Goal: Entertainment & Leisure: Browse casually

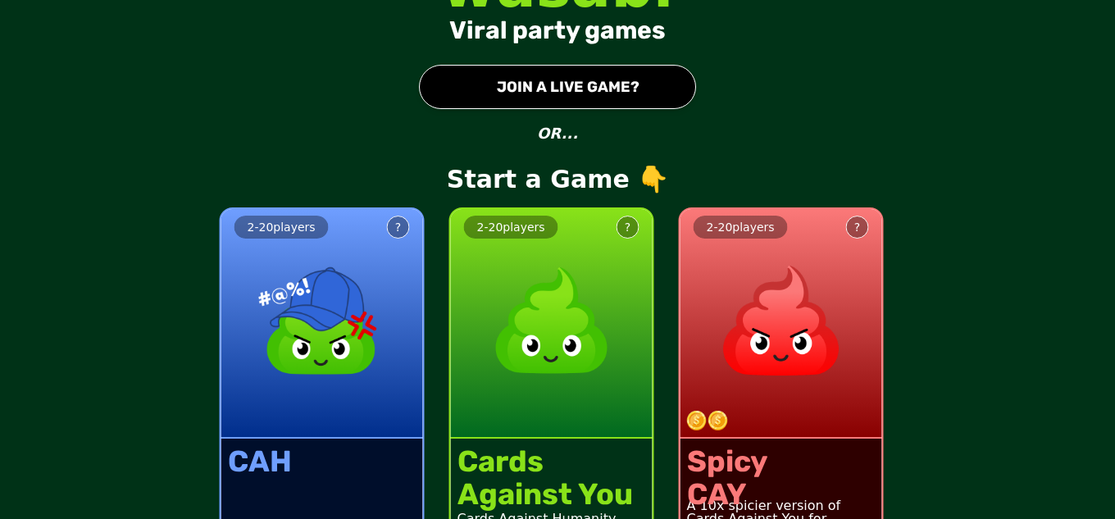
click at [579, 79] on button "● JOIN A LIVE GAME?" at bounding box center [557, 87] width 277 height 44
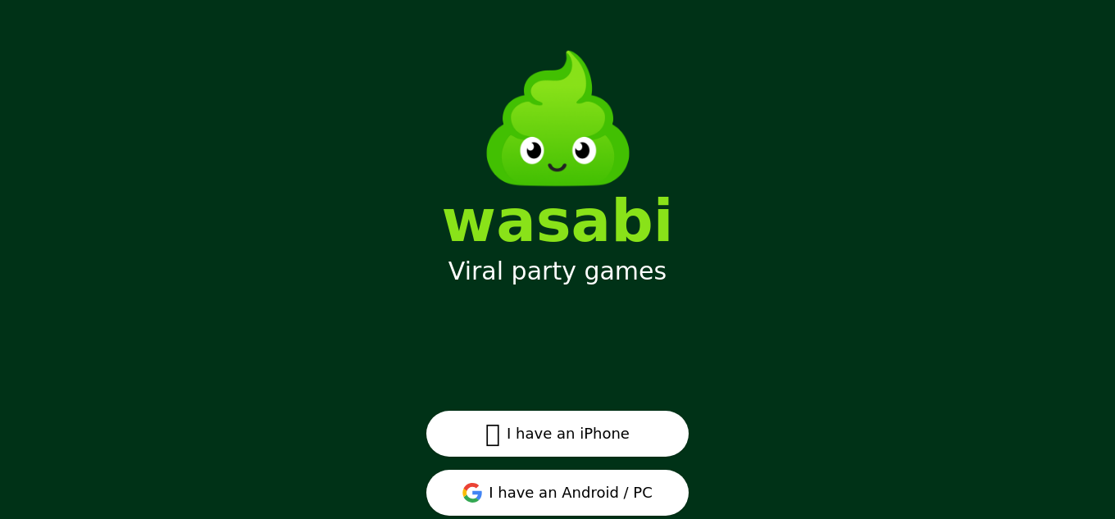
scroll to position [49, 0]
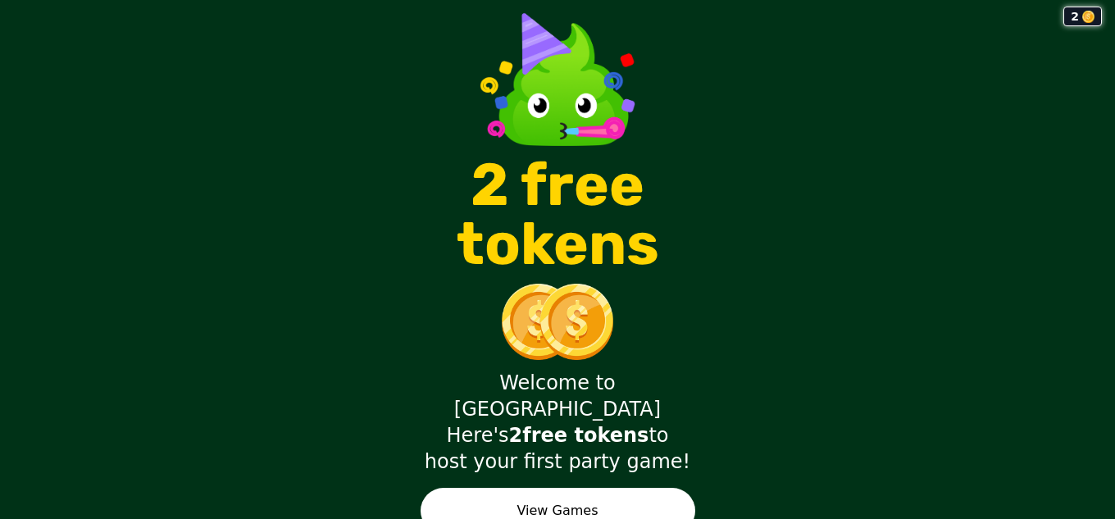
click at [640, 494] on button "View Games" at bounding box center [558, 511] width 275 height 46
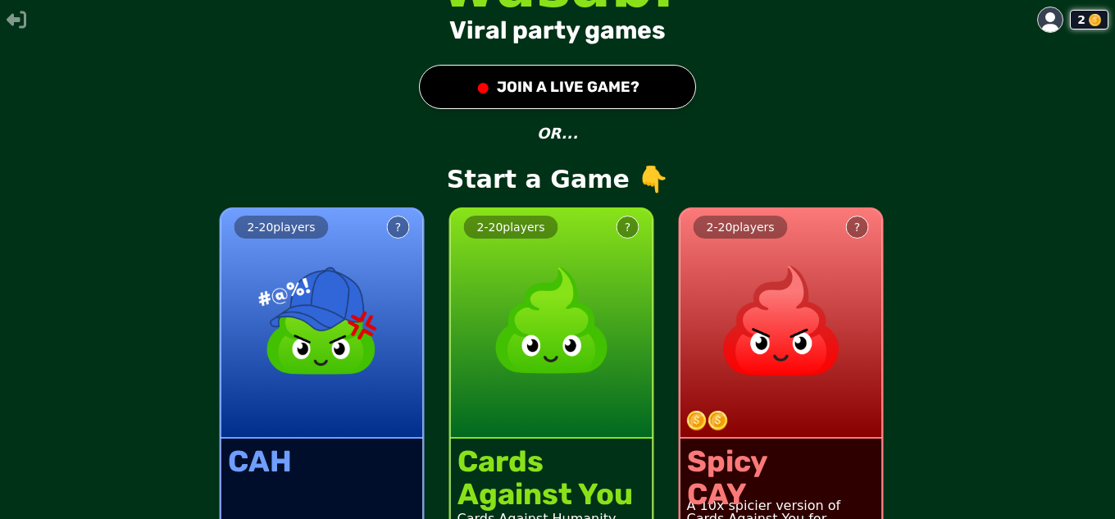
click at [1042, 18] on icon at bounding box center [1050, 22] width 17 height 20
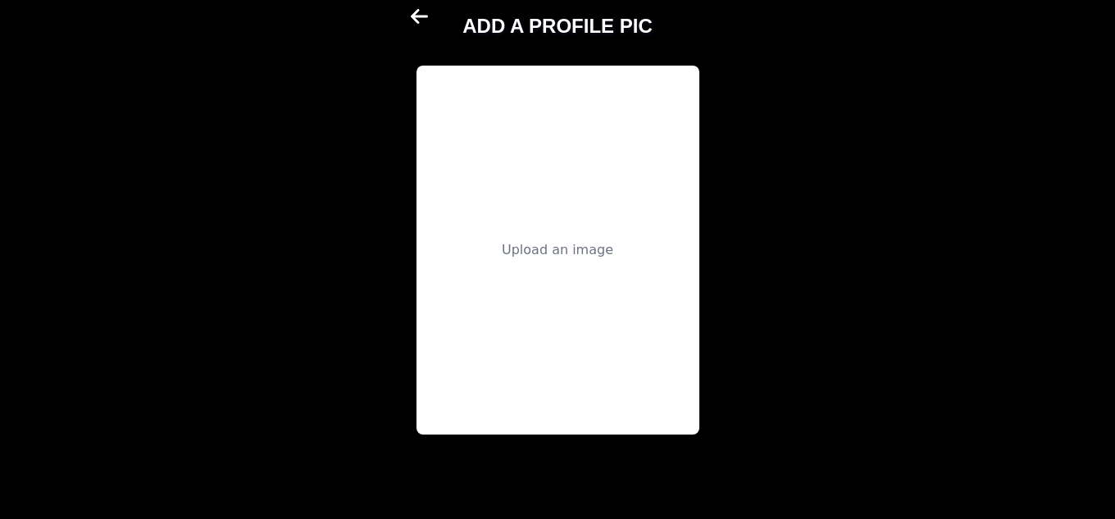
click at [1041, 18] on main "ADD A PROFILE PIC Upload an image" at bounding box center [557, 259] width 1115 height 519
click at [580, 222] on div "Upload an image" at bounding box center [558, 250] width 283 height 369
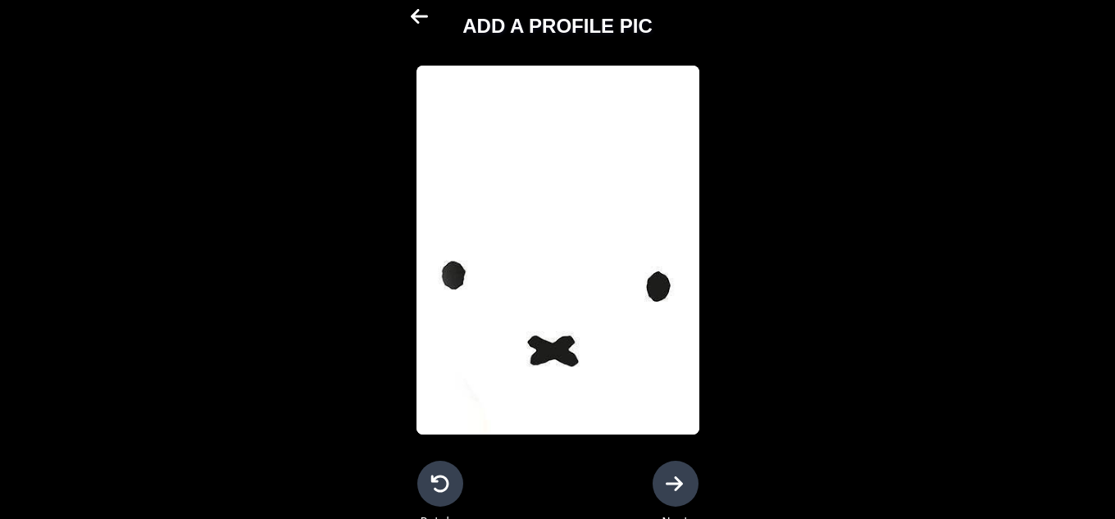
scroll to position [11, 0]
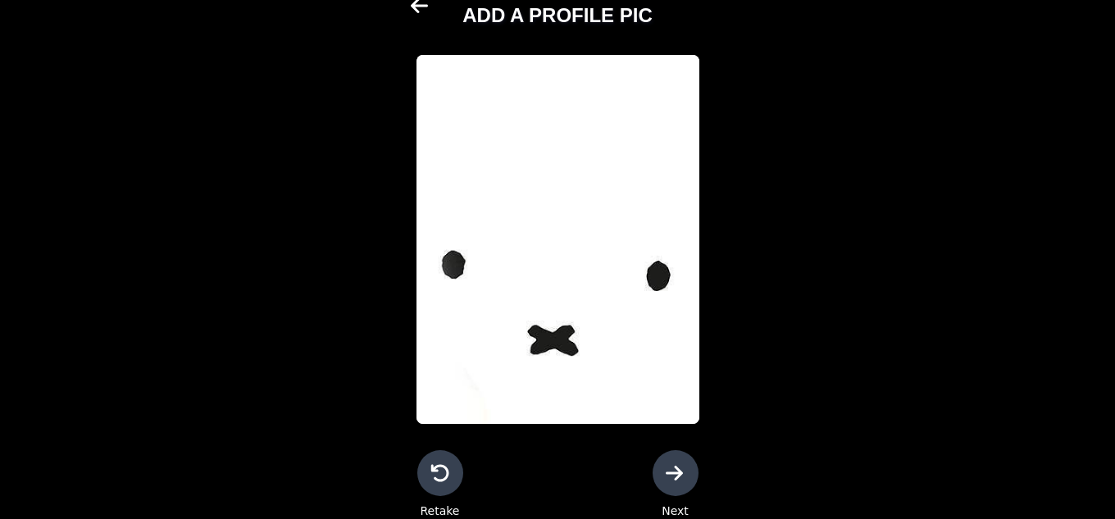
click at [653, 463] on div at bounding box center [676, 473] width 46 height 46
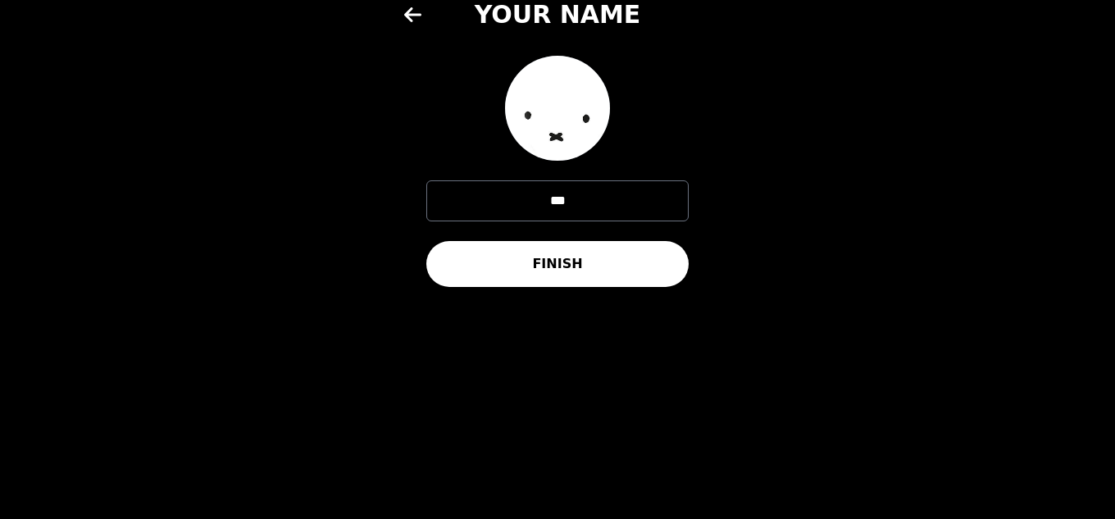
click at [590, 208] on input "***" at bounding box center [557, 200] width 262 height 41
type input "*"
type input "****"
click at [567, 254] on button "FINISH" at bounding box center [557, 264] width 262 height 46
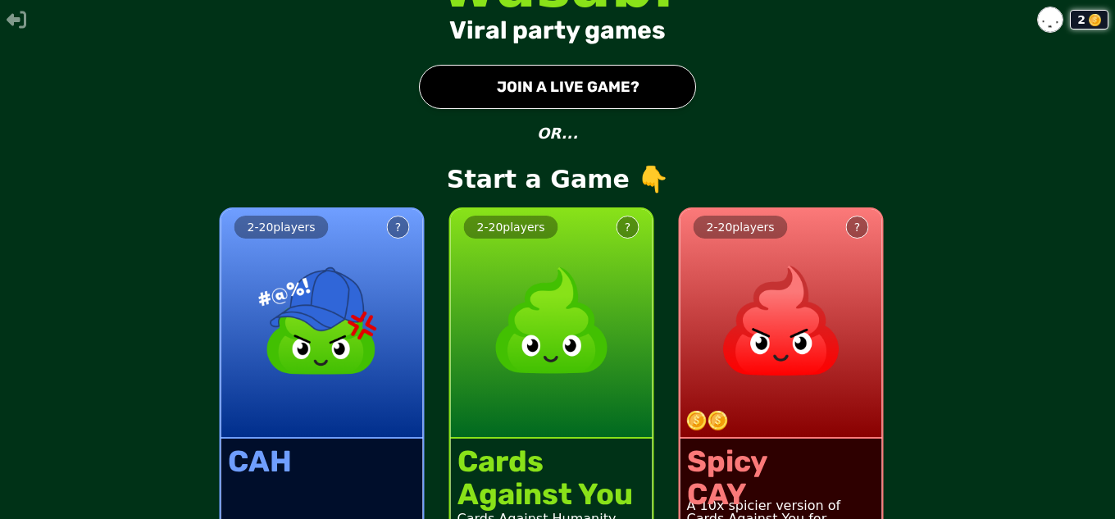
click at [605, 100] on button "● JOIN A LIVE GAME?" at bounding box center [557, 87] width 277 height 44
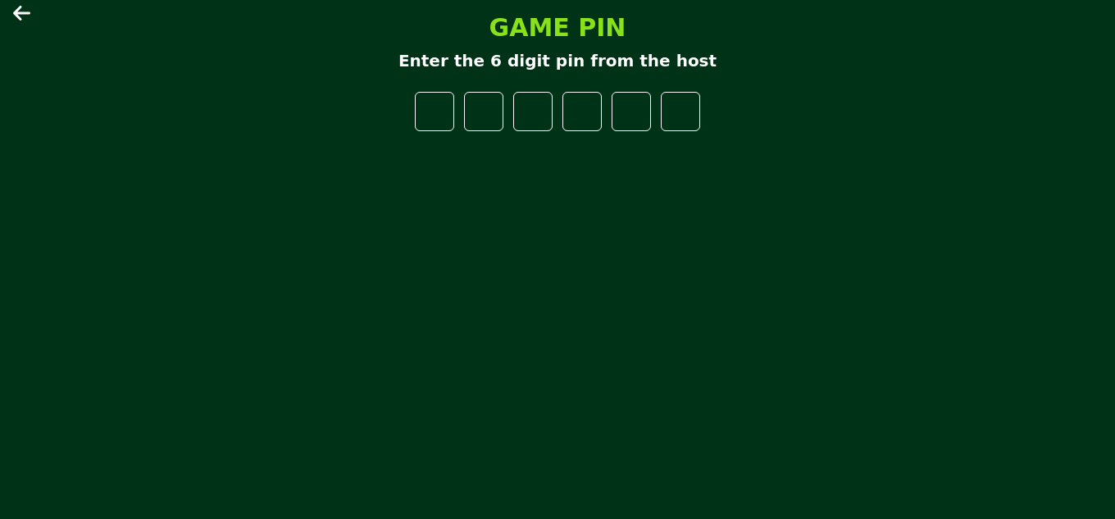
type input "*"
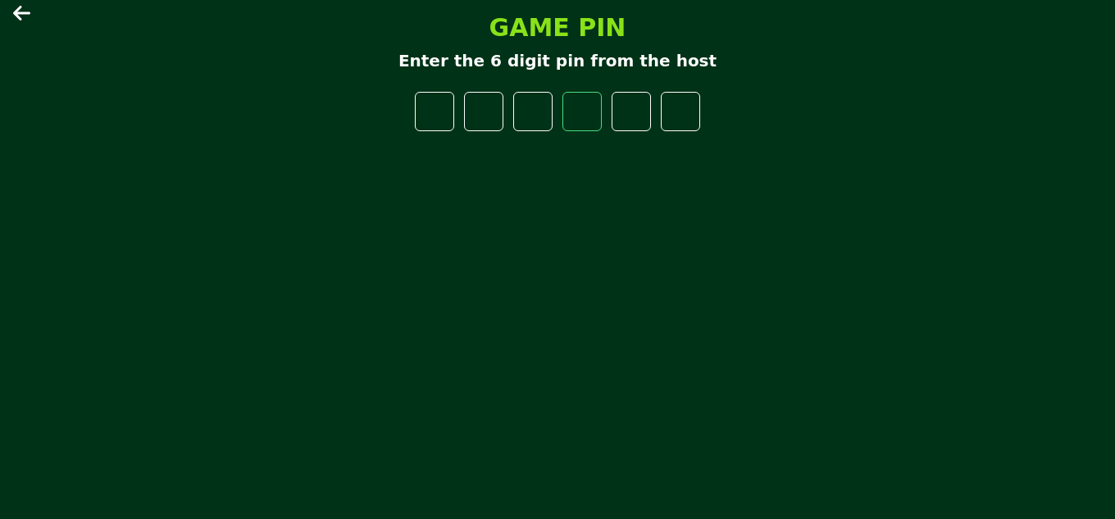
type input "*"
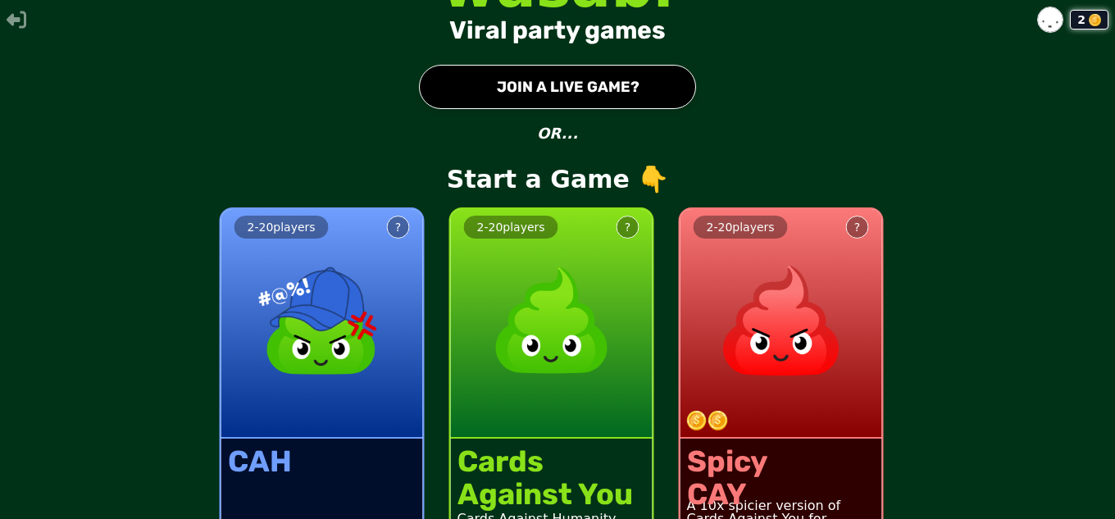
click at [521, 93] on button "● JOIN A LIVE GAME?" at bounding box center [557, 87] width 277 height 44
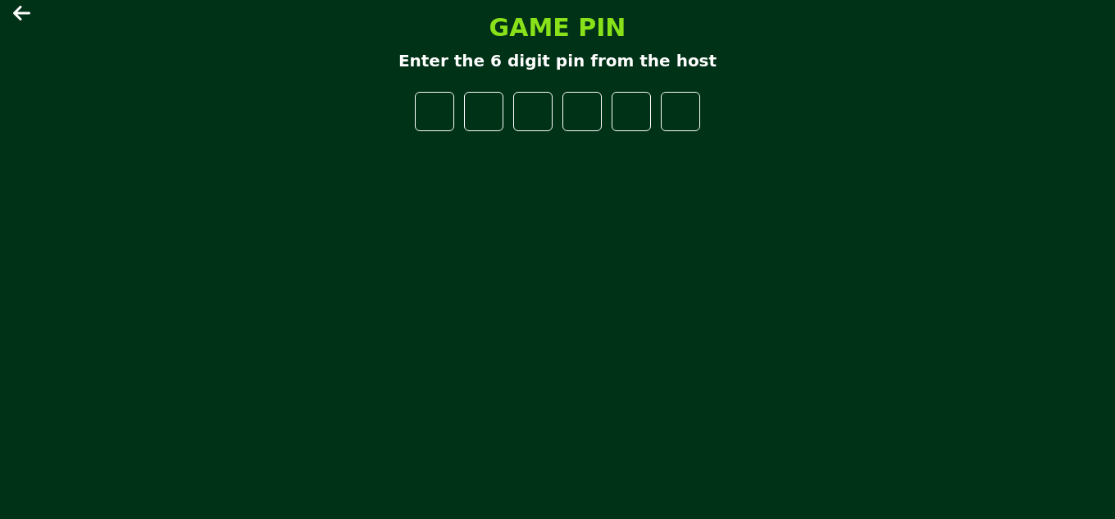
type input "*"
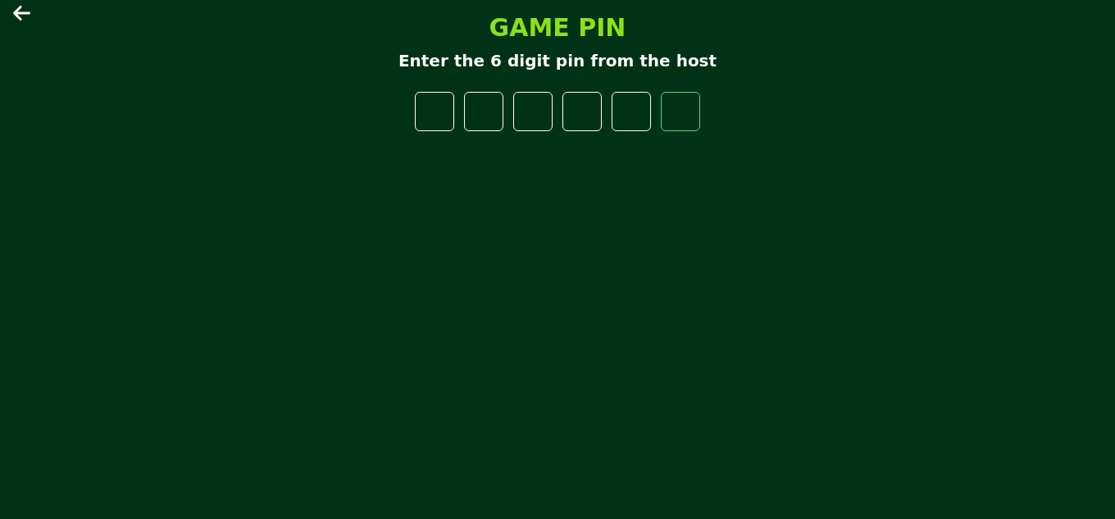
type input "*"
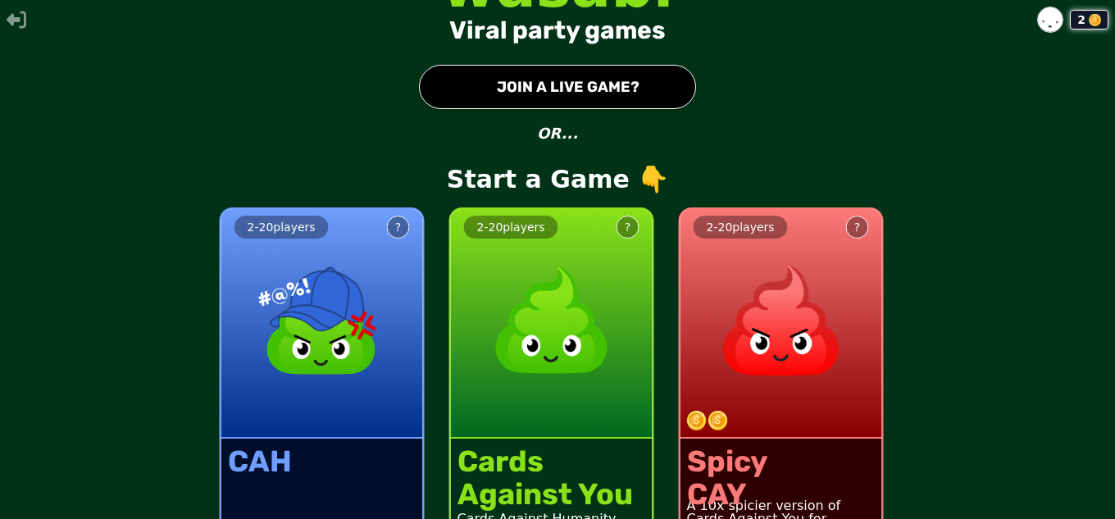
click at [510, 103] on button "● JOIN A LIVE GAME?" at bounding box center [557, 87] width 277 height 44
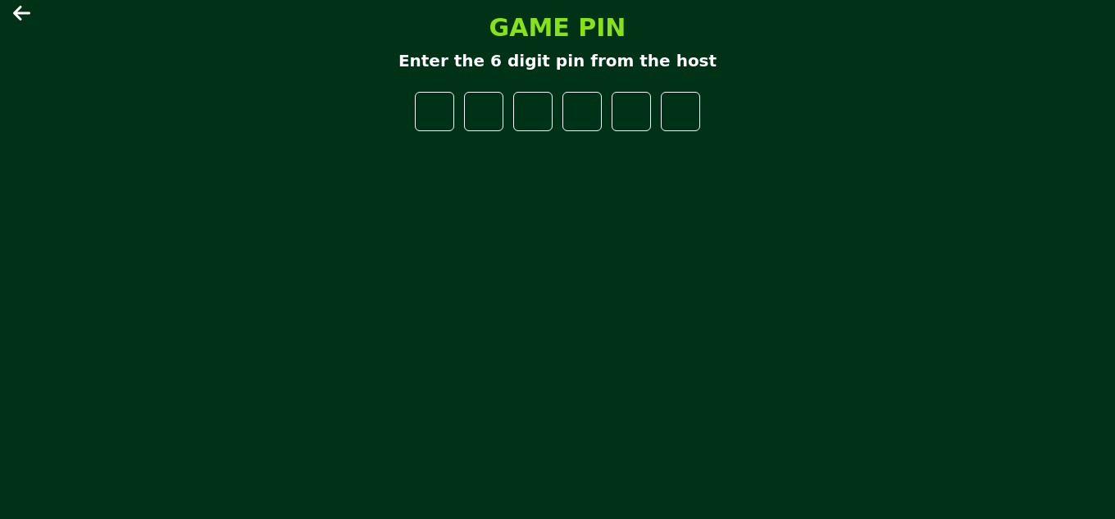
type input "*"
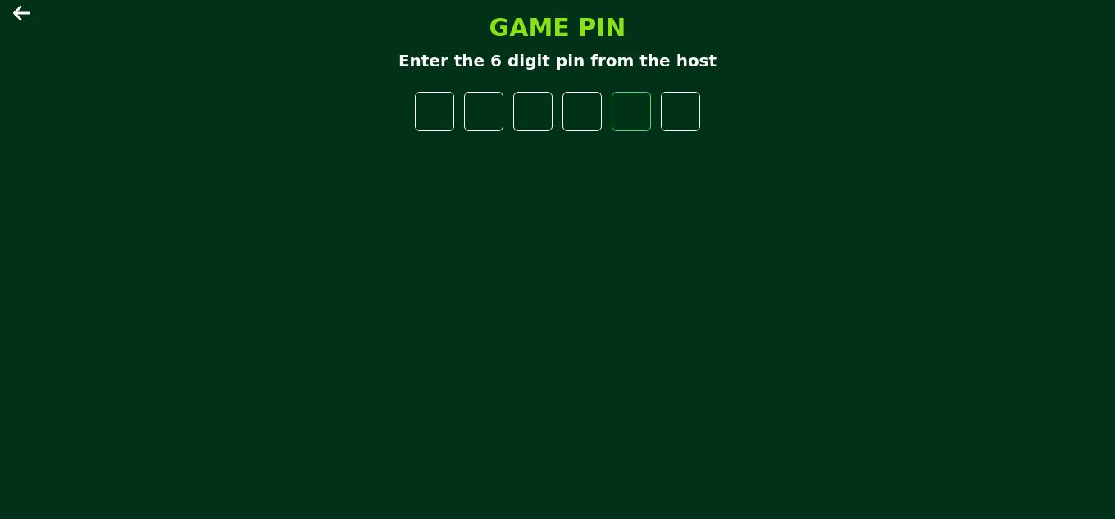
type input "*"
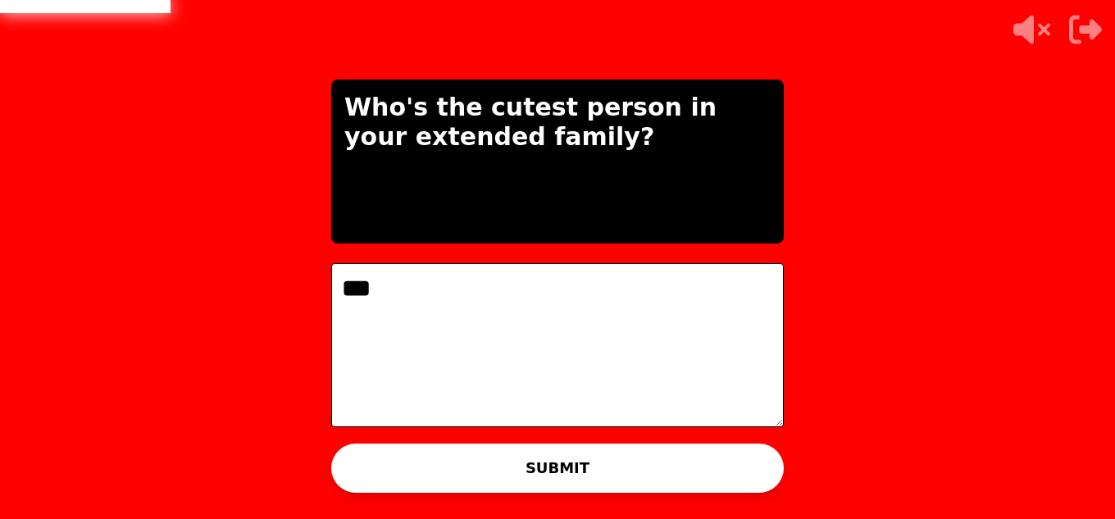
type textarea "***"
click at [574, 453] on button "SUBMIT" at bounding box center [557, 468] width 453 height 49
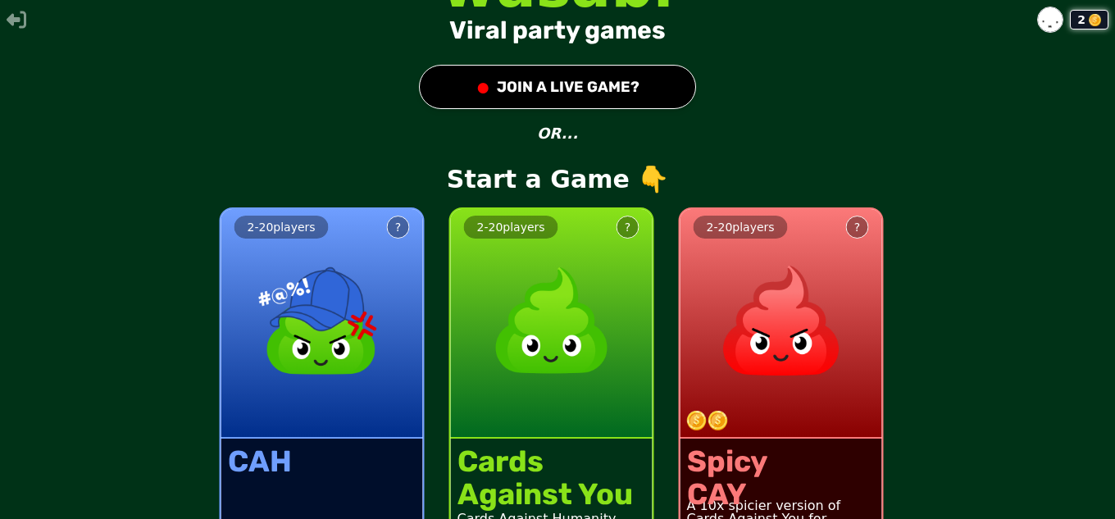
click at [587, 98] on button "● JOIN A LIVE GAME?" at bounding box center [557, 87] width 277 height 44
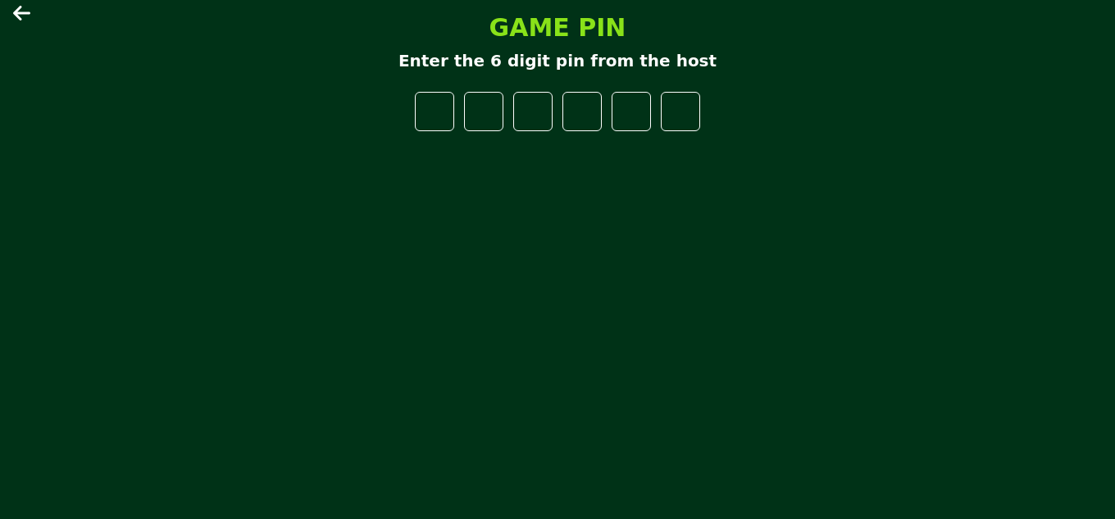
type input "*"
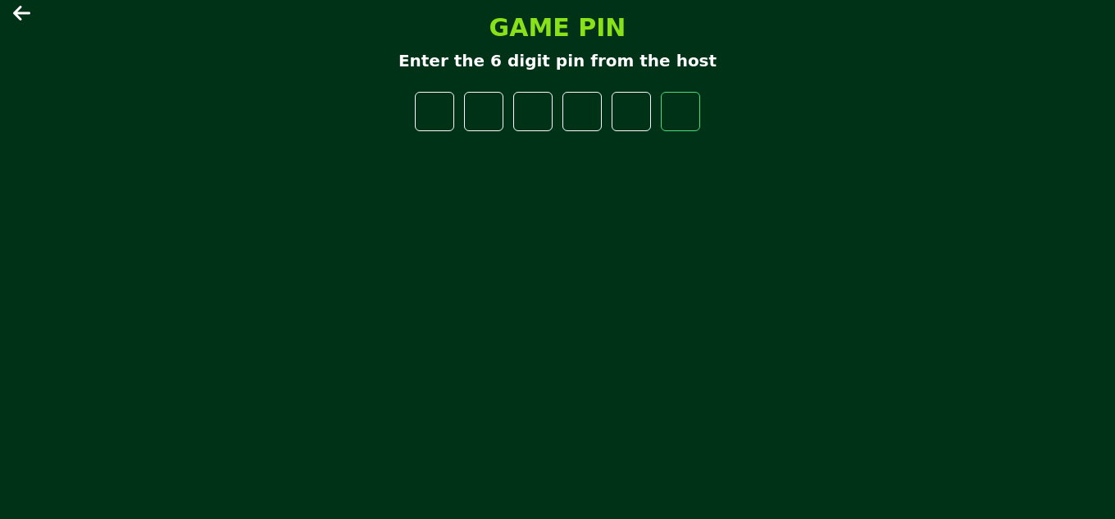
type input "*"
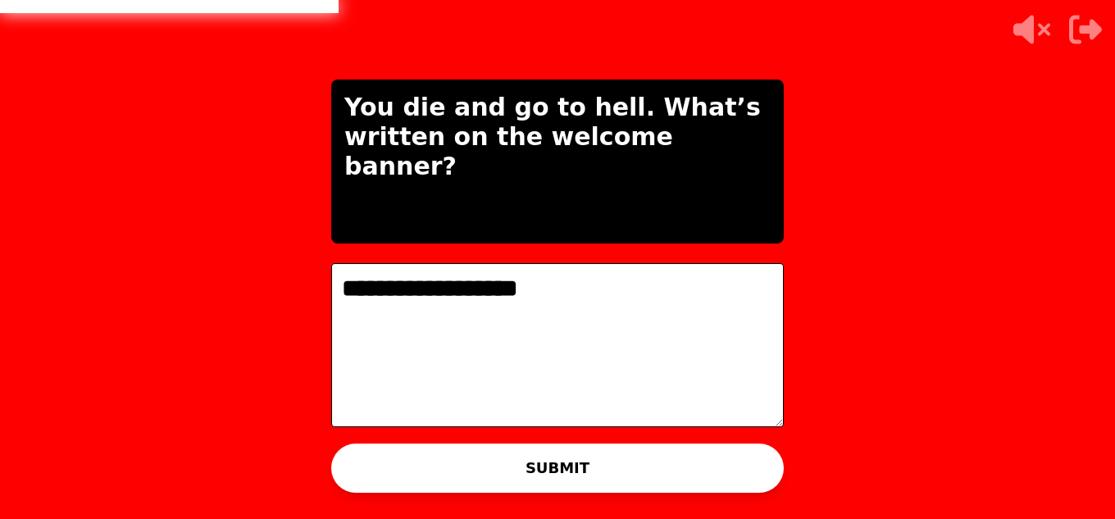
type textarea "**********"
click at [564, 465] on button "SUBMIT" at bounding box center [557, 468] width 453 height 49
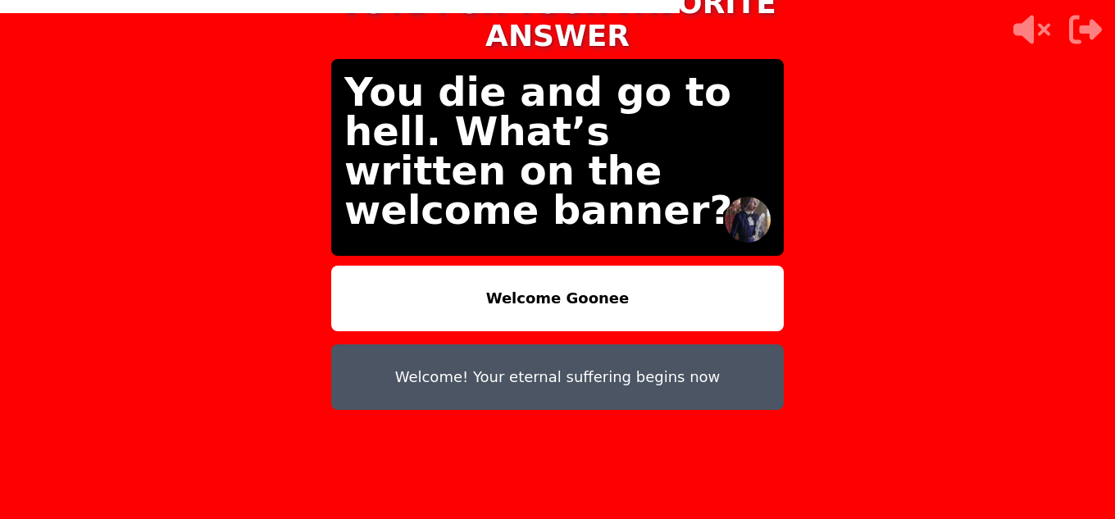
click at [543, 348] on button "Welcome! Your eternal suffering begins now" at bounding box center [557, 377] width 453 height 66
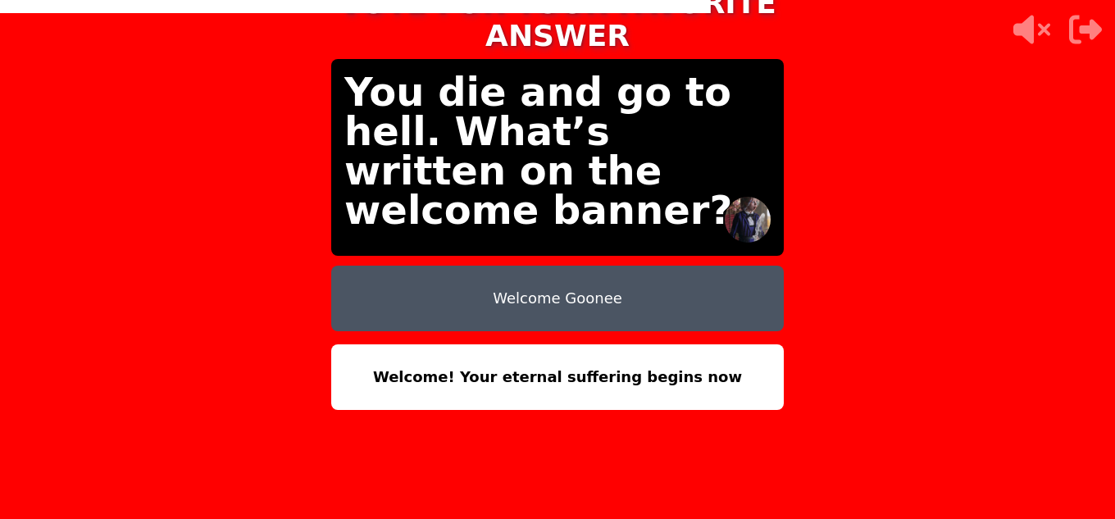
scroll to position [49, 0]
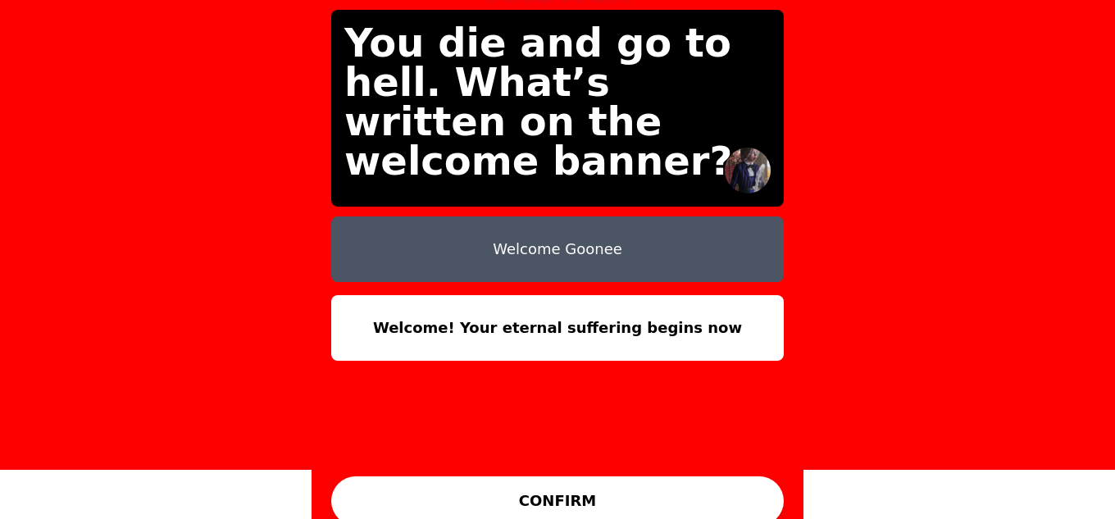
click at [600, 476] on button "CONFIRM" at bounding box center [557, 500] width 453 height 49
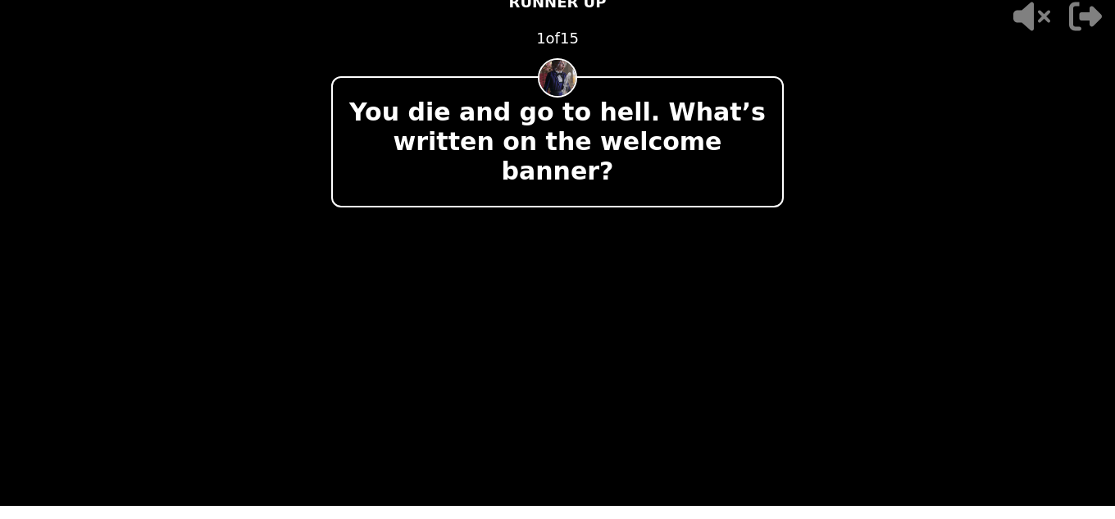
scroll to position [0, 0]
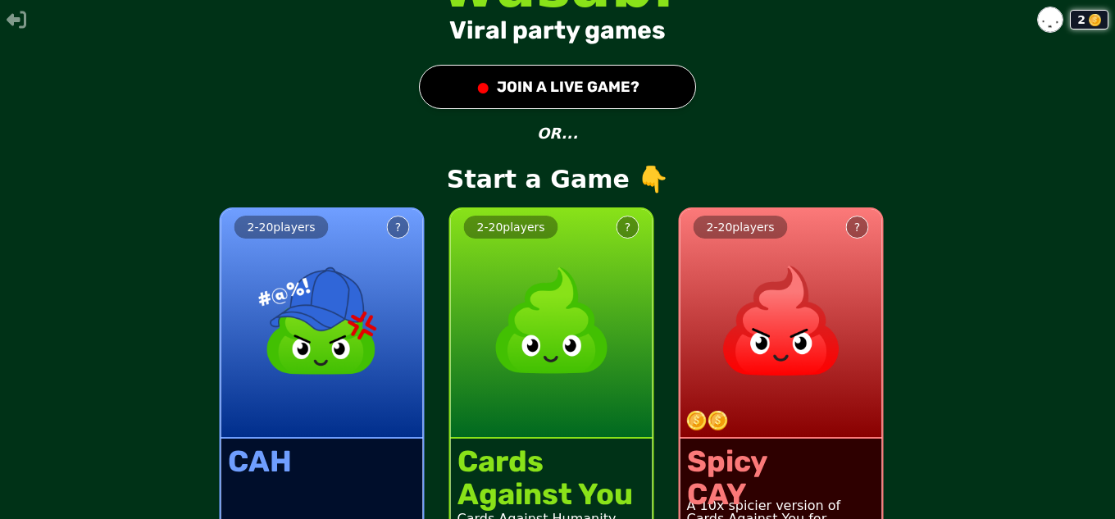
click at [518, 69] on button "● JOIN A LIVE GAME?" at bounding box center [557, 87] width 277 height 44
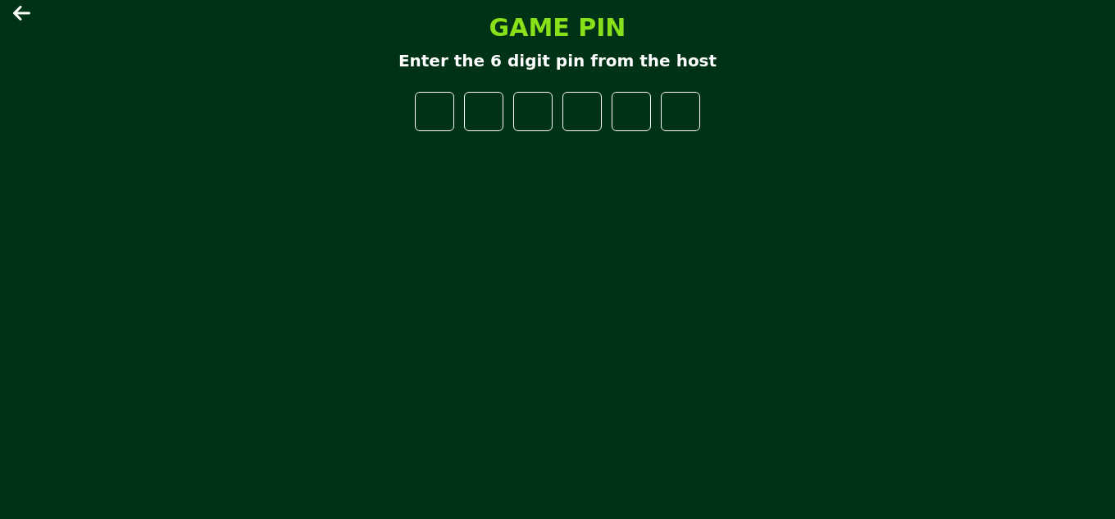
type input "*"
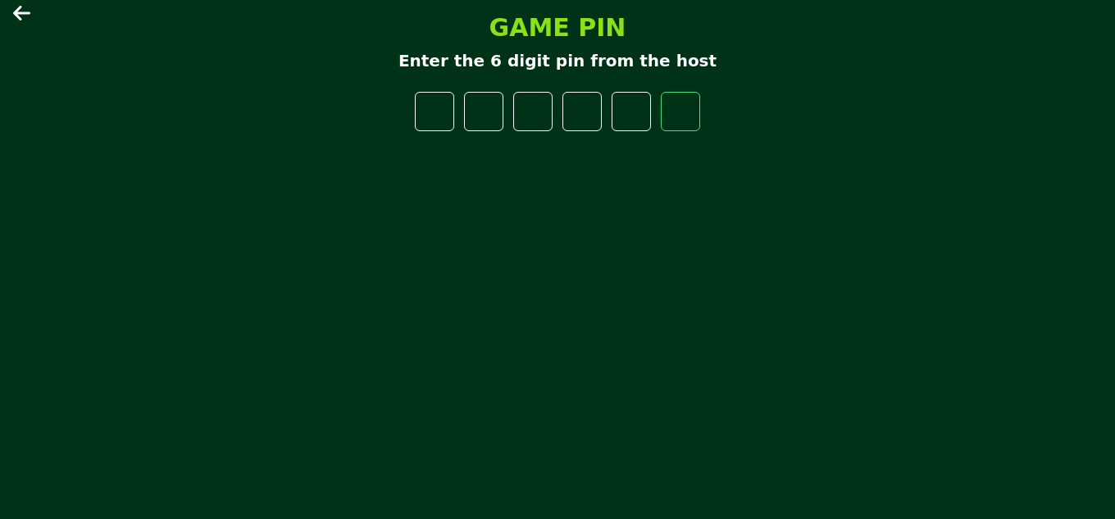
type input "*"
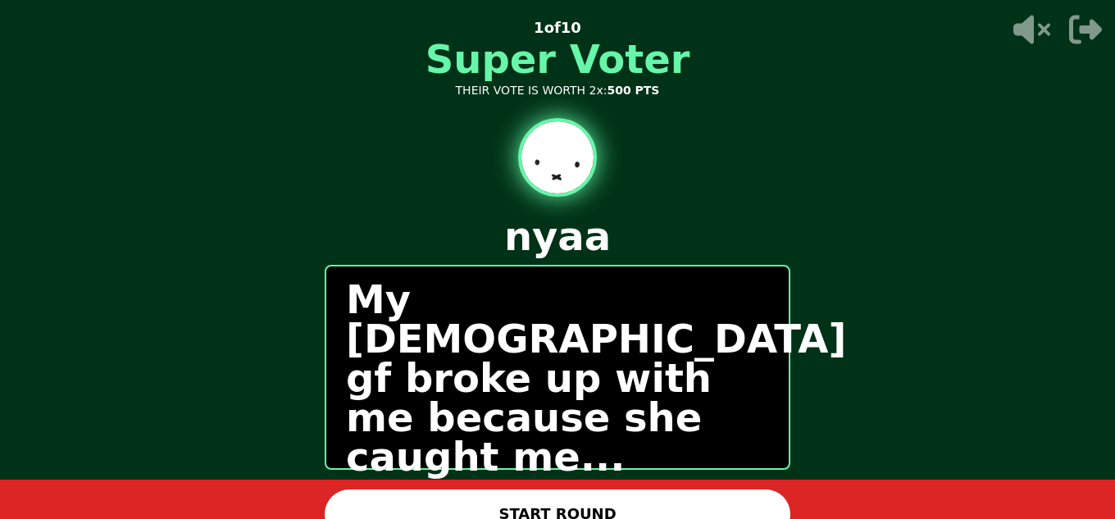
scroll to position [20, 0]
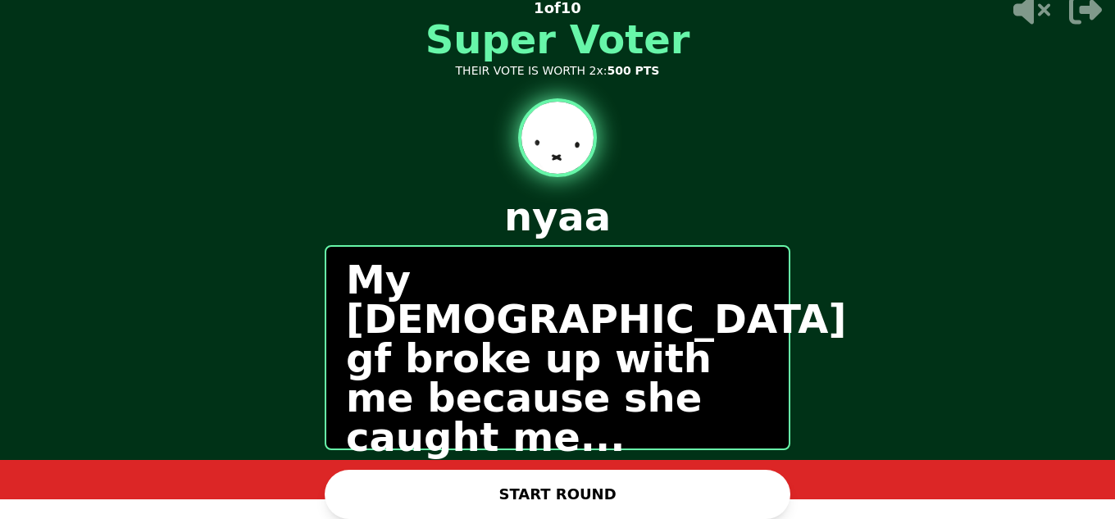
click at [580, 482] on button "START ROUND" at bounding box center [558, 494] width 466 height 49
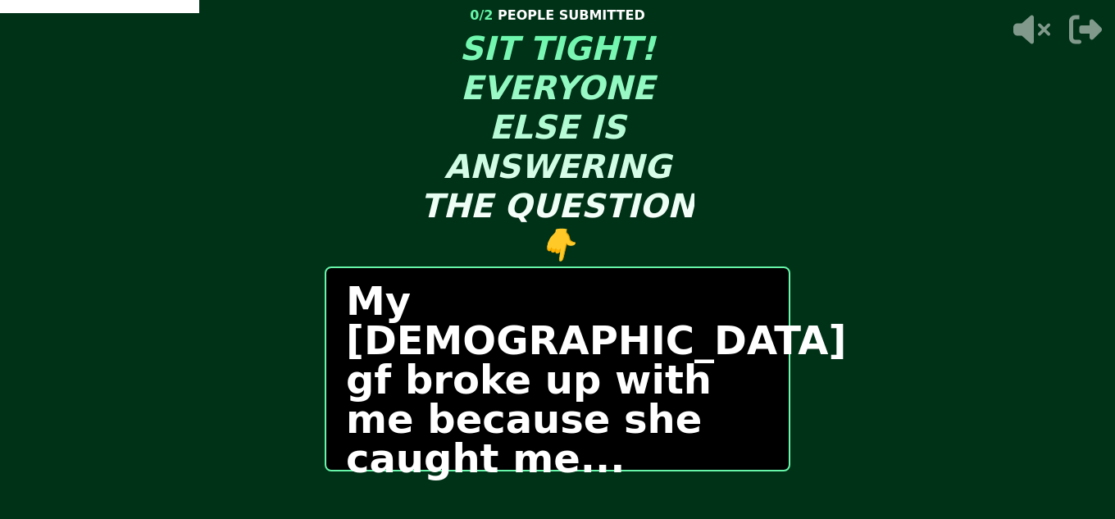
scroll to position [21, 0]
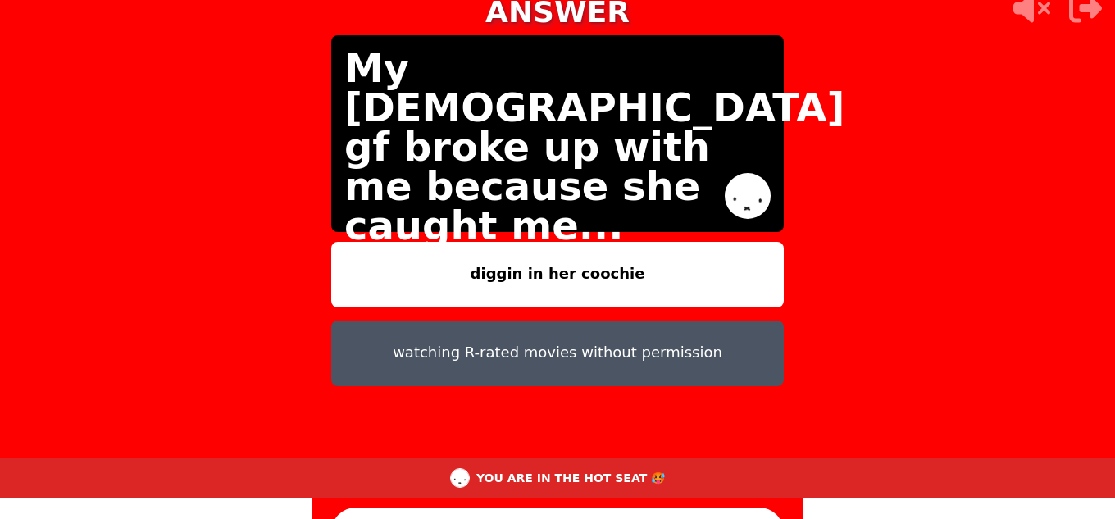
click at [399, 327] on button "watching R-rated movies without permission" at bounding box center [557, 354] width 453 height 66
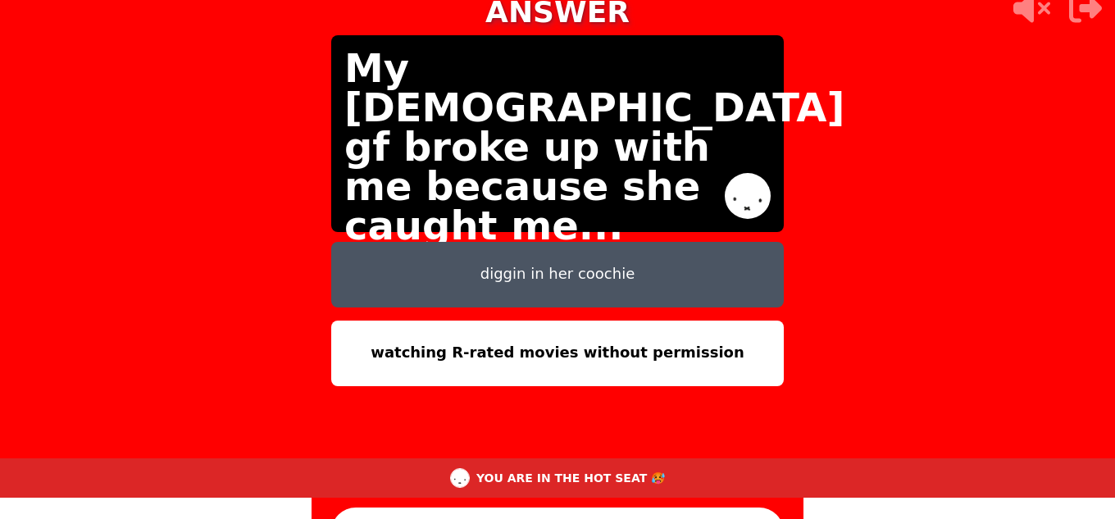
scroll to position [48, 0]
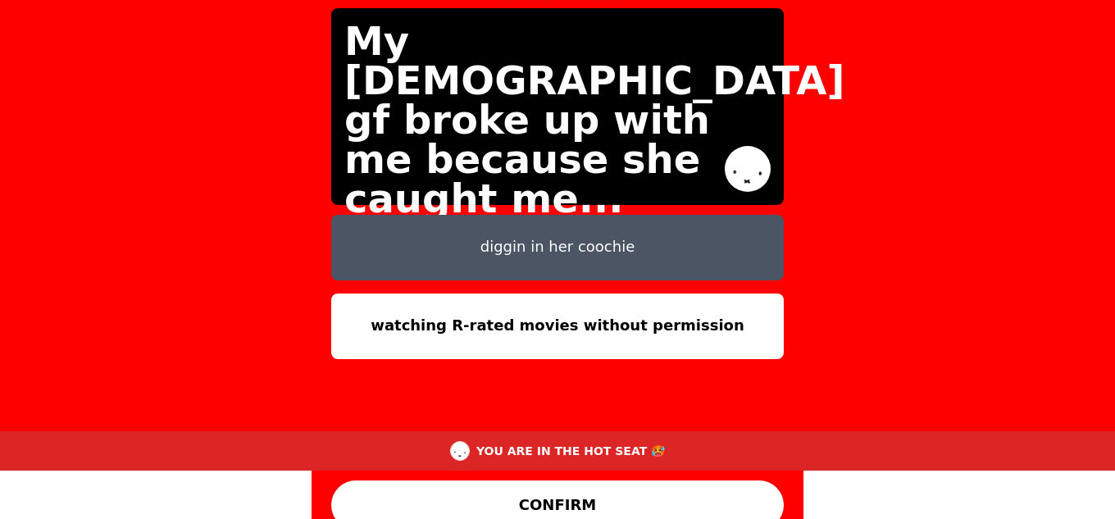
click at [595, 503] on button "CONFIRM" at bounding box center [557, 505] width 453 height 49
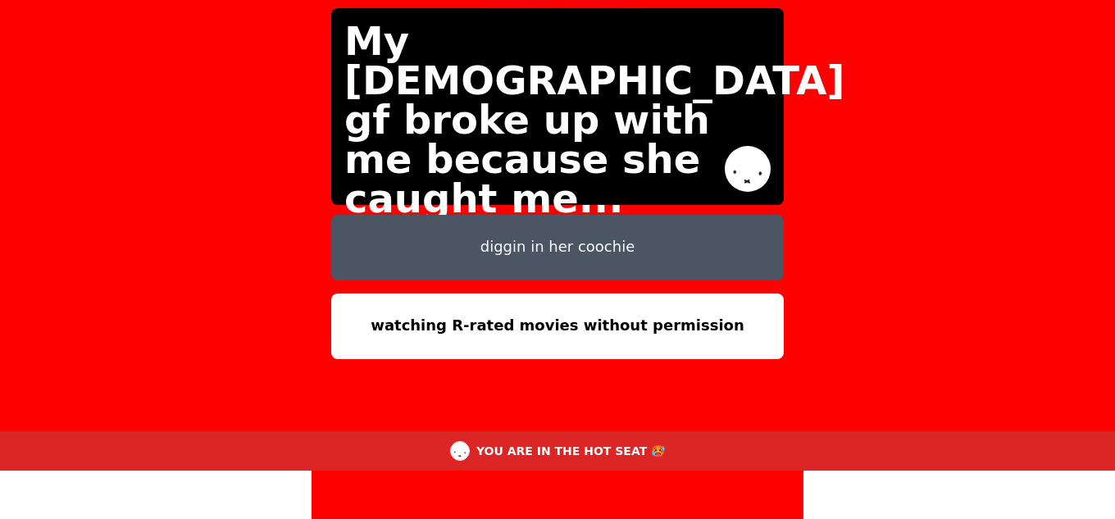
scroll to position [0, 0]
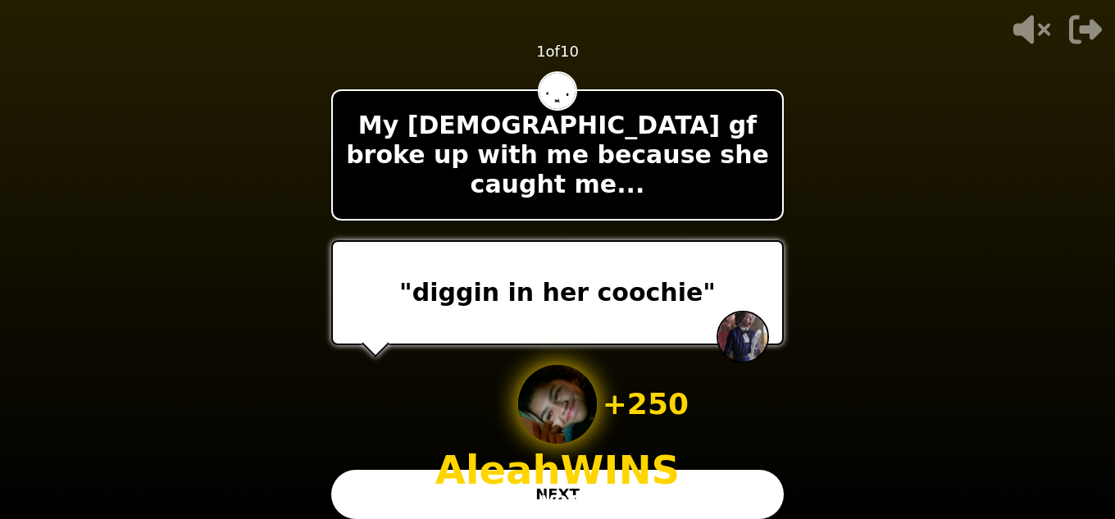
click at [440, 481] on button "NEXT" at bounding box center [557, 494] width 453 height 49
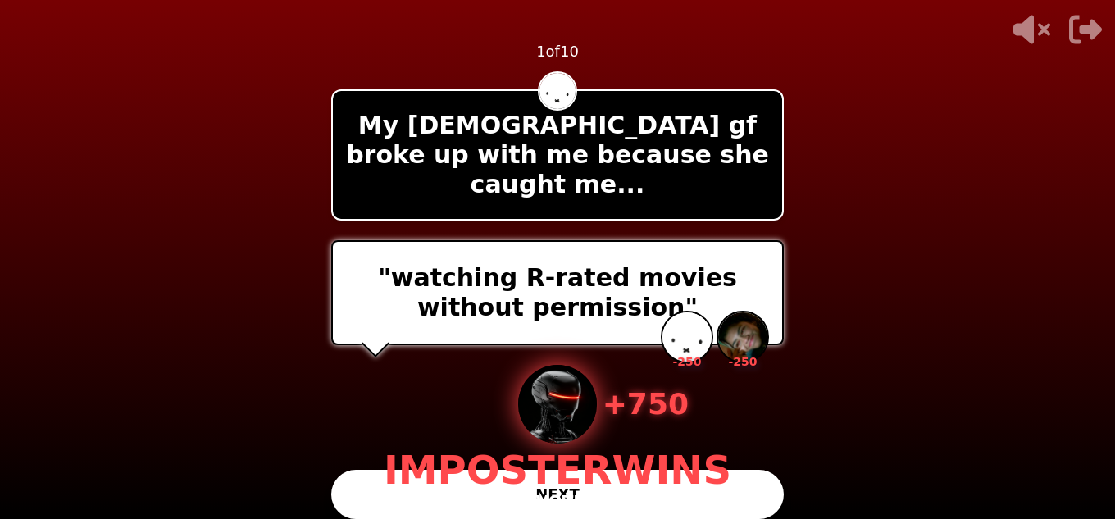
click at [560, 490] on p "2 VOTES" at bounding box center [558, 501] width 78 height 23
click at [484, 467] on p "IMPOSTER WINS" at bounding box center [558, 469] width 348 height 39
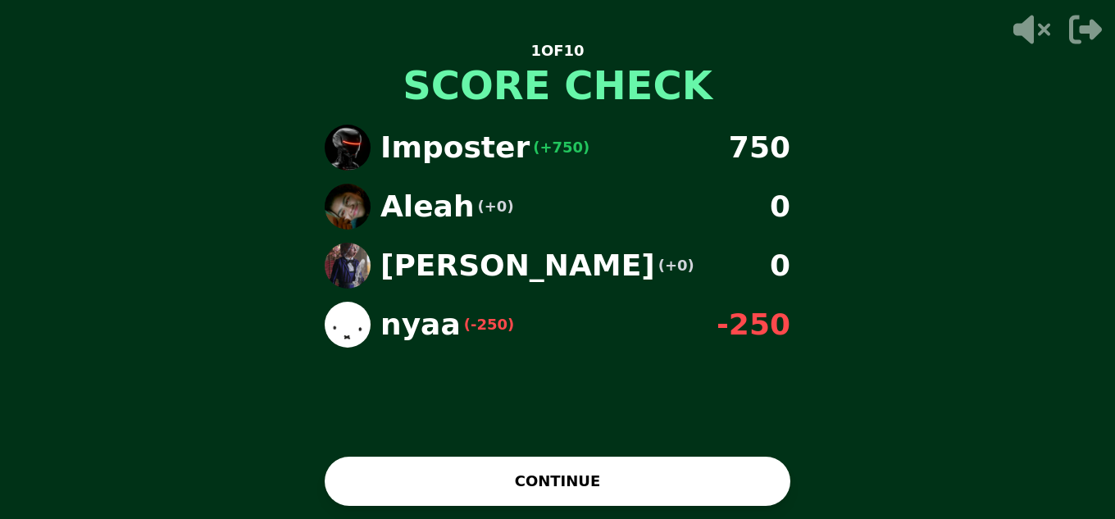
click at [535, 480] on button "CONTINUE" at bounding box center [558, 481] width 466 height 49
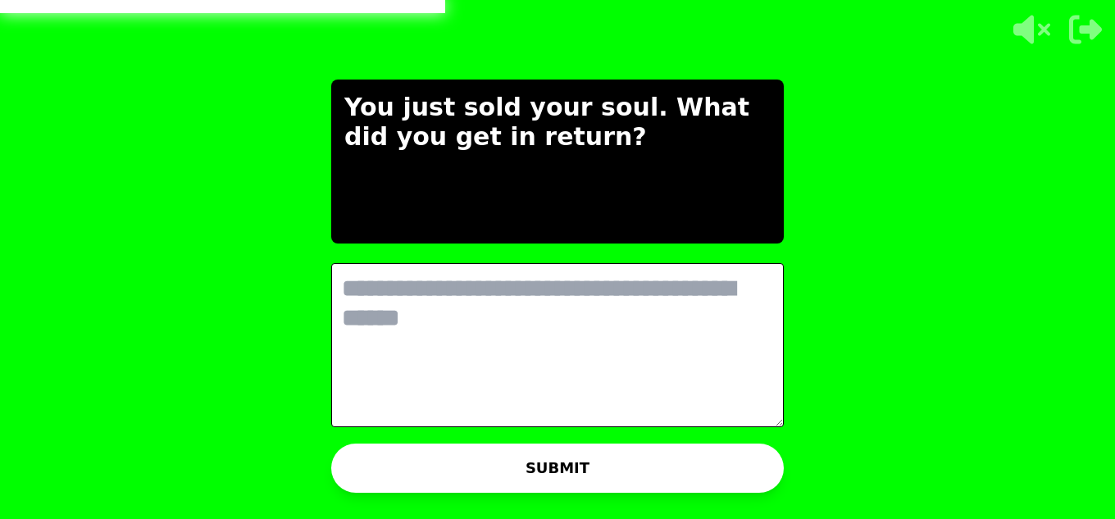
click at [637, 310] on textarea at bounding box center [557, 345] width 453 height 164
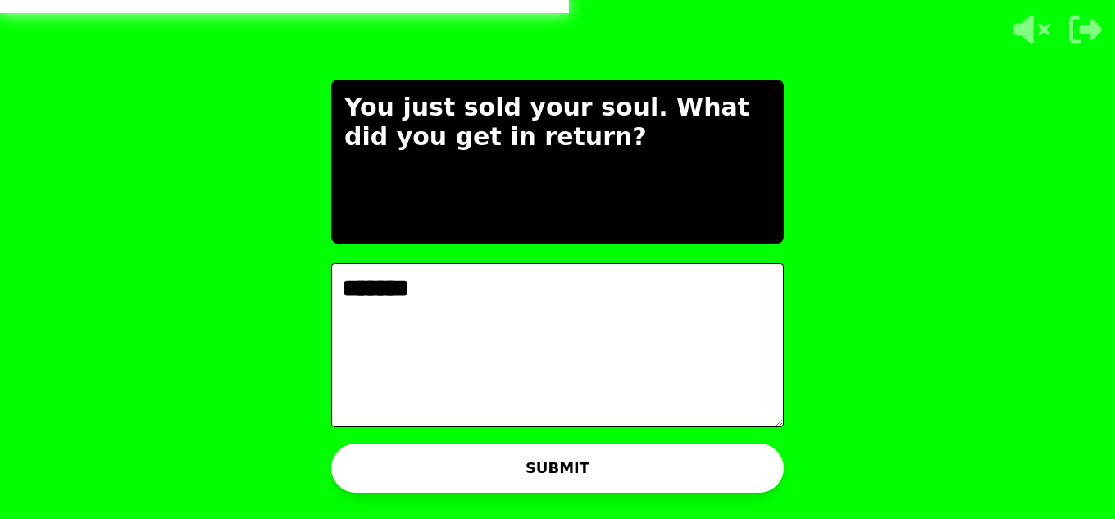
type textarea "*******"
click at [608, 452] on button "SUBMIT" at bounding box center [557, 468] width 453 height 49
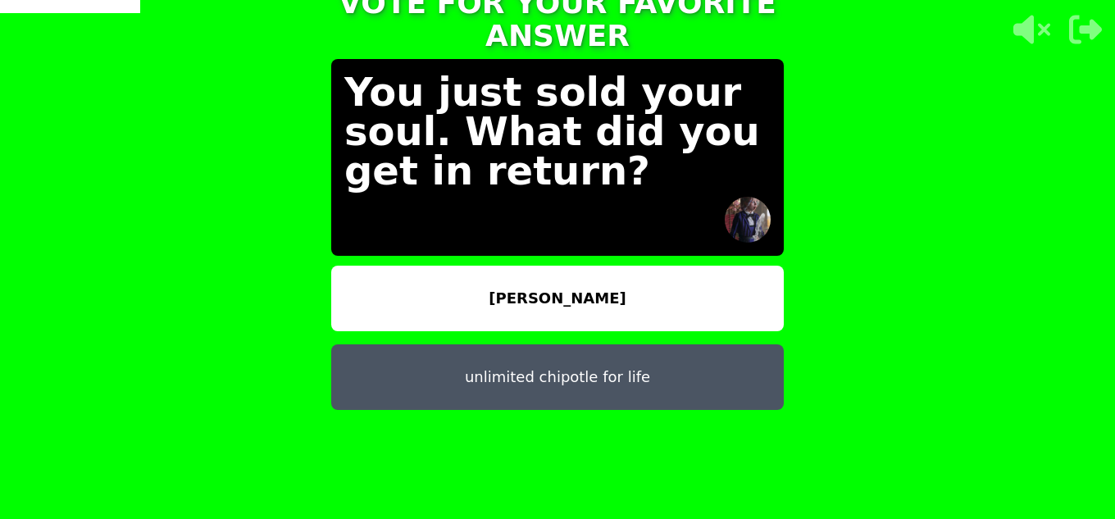
click at [521, 289] on button "[PERSON_NAME]" at bounding box center [557, 299] width 453 height 66
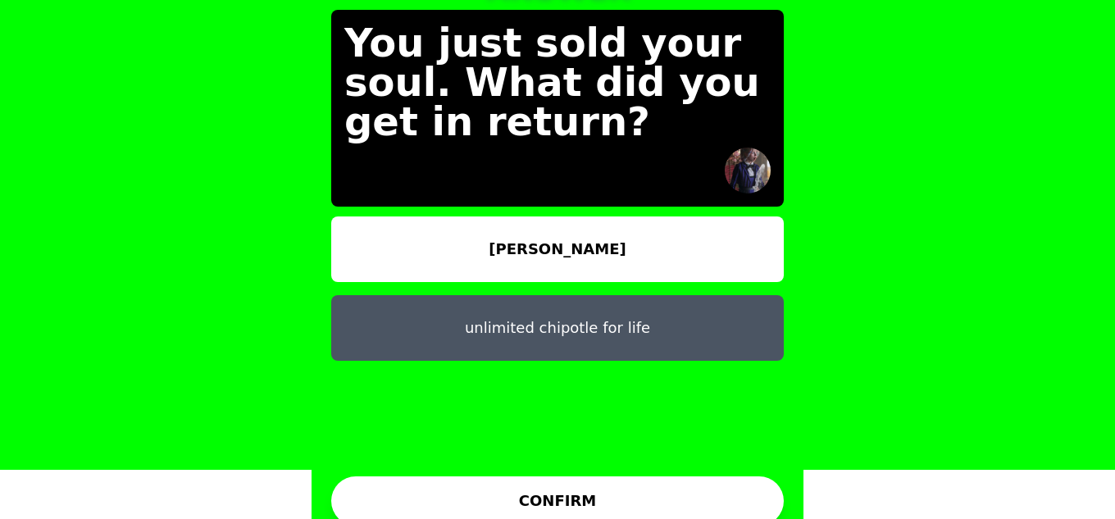
click at [558, 248] on button "[PERSON_NAME]" at bounding box center [557, 249] width 453 height 66
click at [611, 476] on button "CONFIRM" at bounding box center [557, 500] width 453 height 49
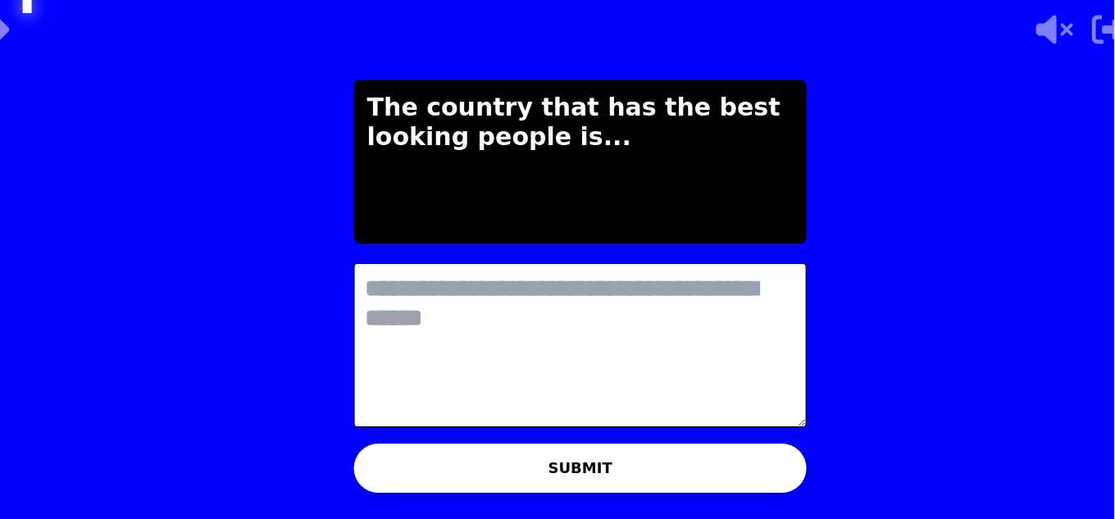
scroll to position [0, 0]
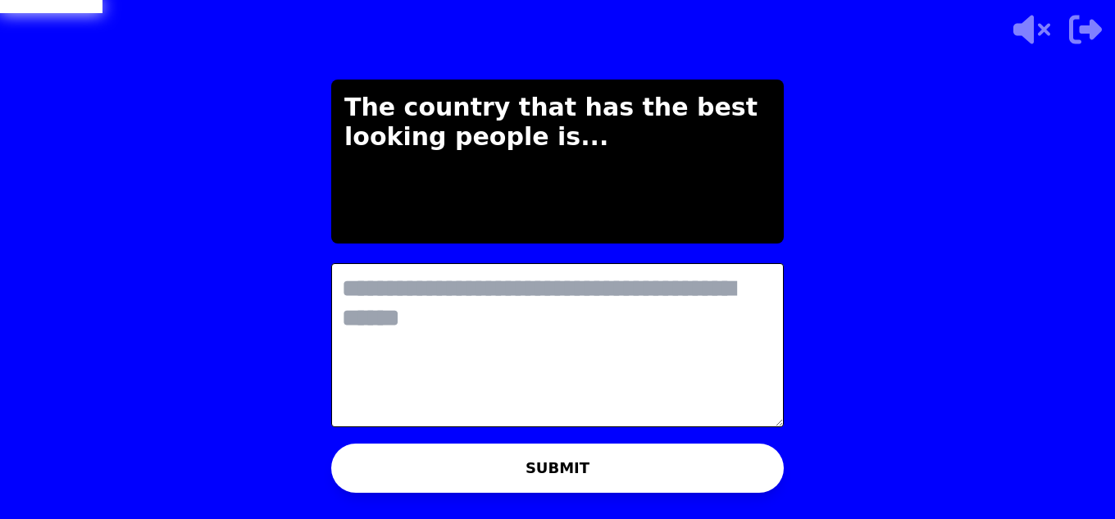
click at [548, 331] on textarea at bounding box center [557, 345] width 453 height 164
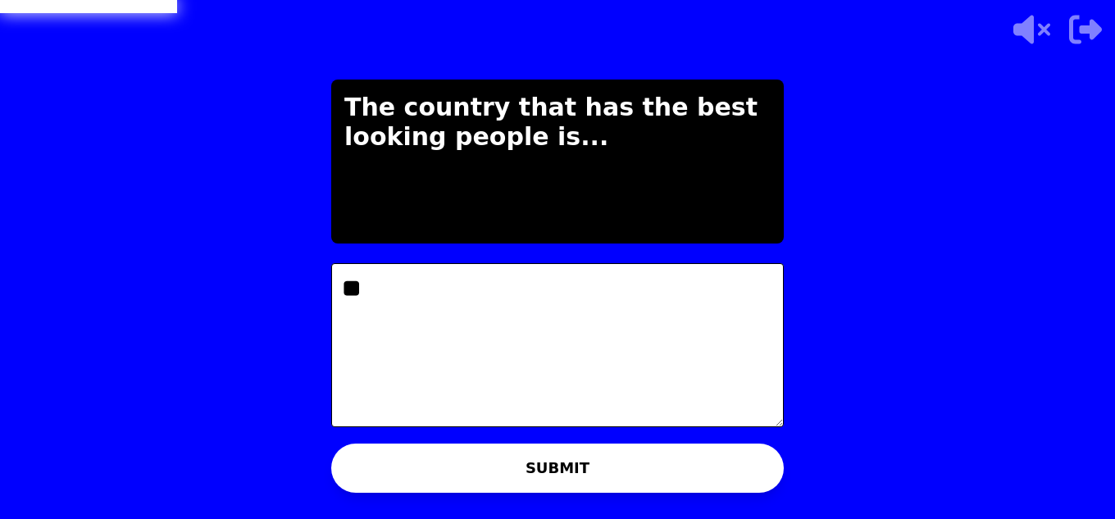
type textarea "**"
click at [565, 458] on button "SUBMIT" at bounding box center [557, 468] width 453 height 49
